Goal: Task Accomplishment & Management: Complete application form

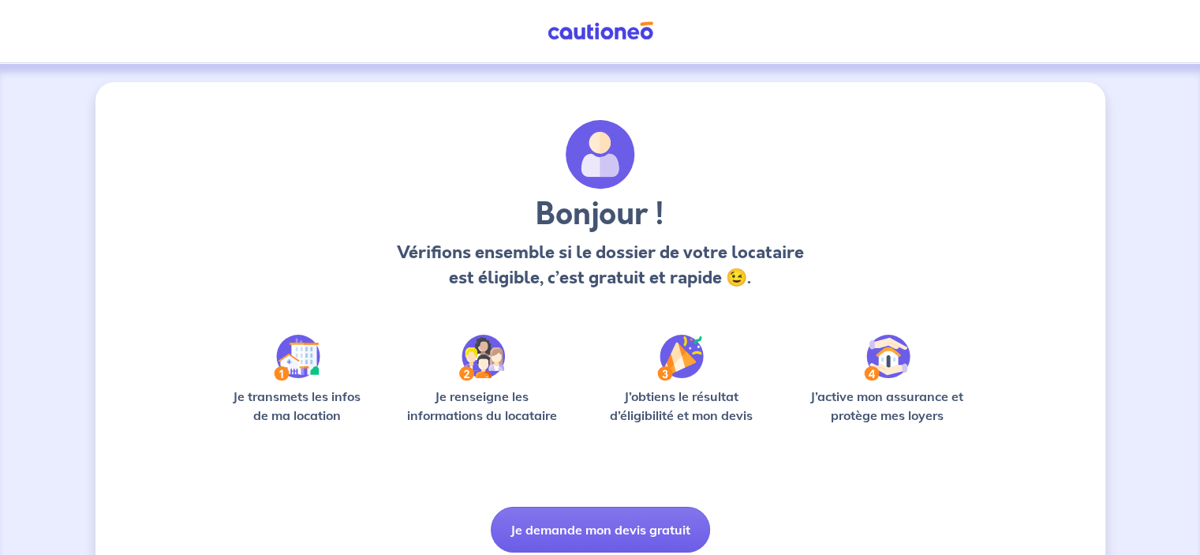
scroll to position [60, 0]
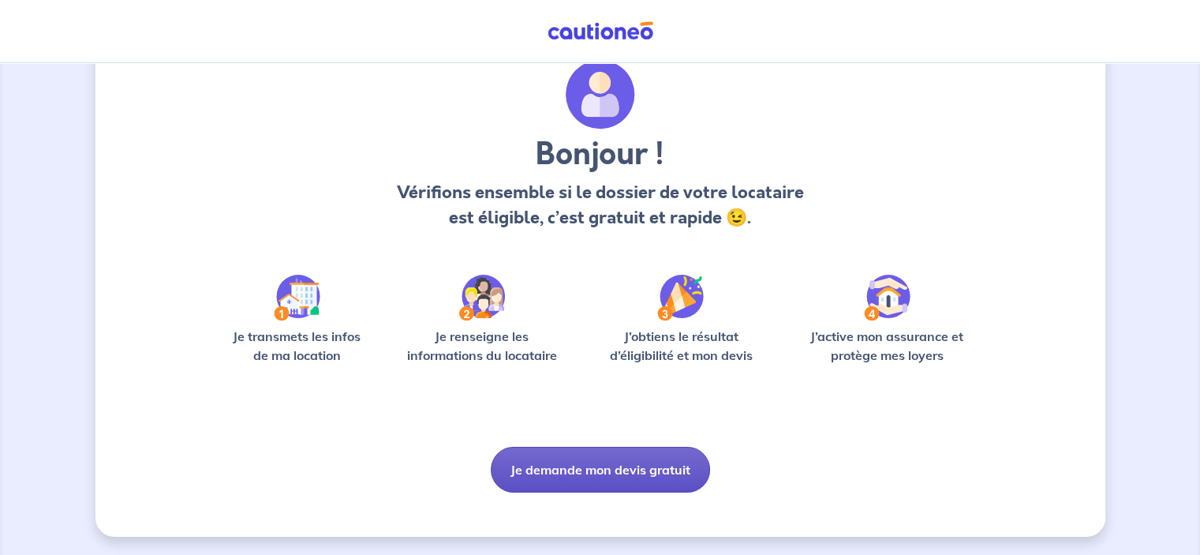
click at [589, 463] on button "Je demande mon devis gratuit" at bounding box center [600, 470] width 219 height 46
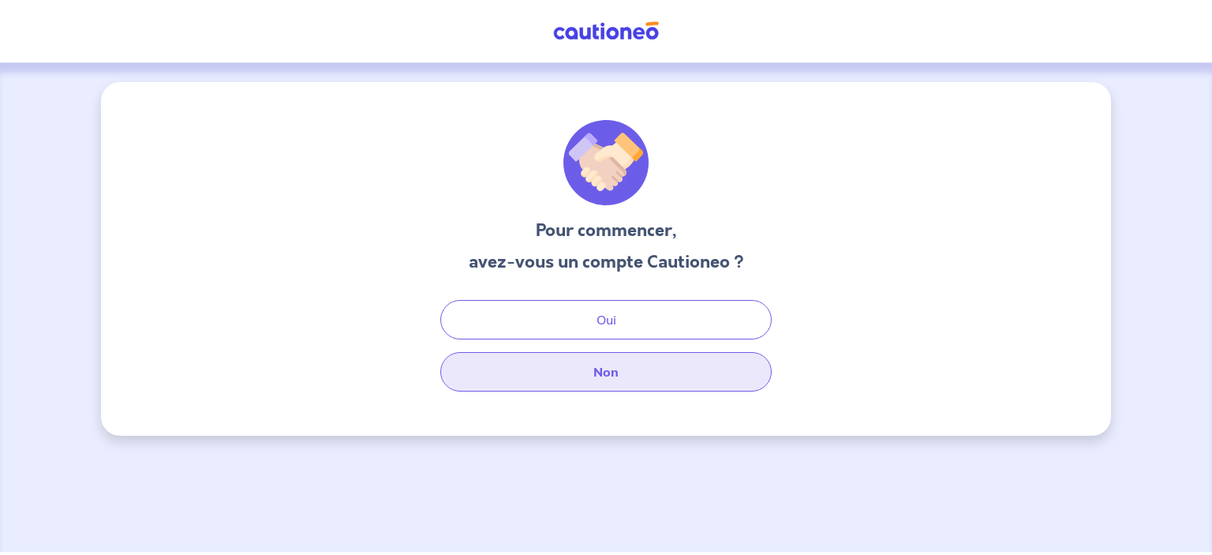
click at [615, 359] on button "Non" at bounding box center [605, 371] width 331 height 39
